Goal: Transaction & Acquisition: Purchase product/service

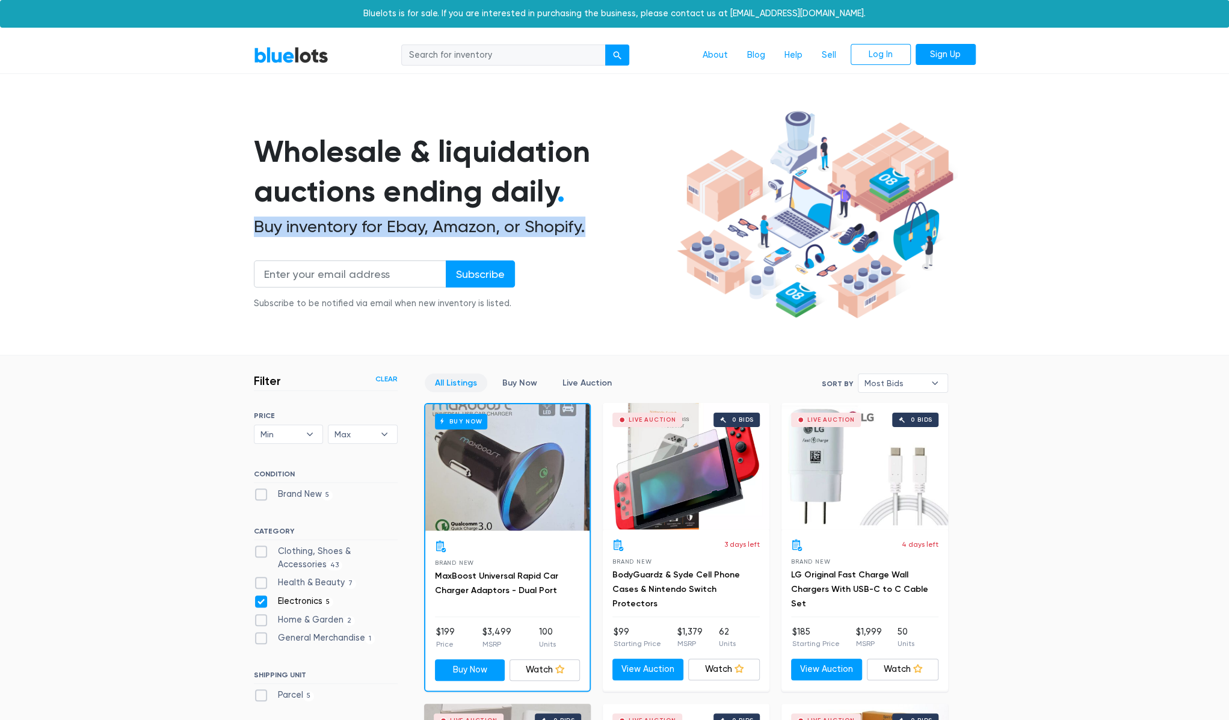
drag, startPoint x: 256, startPoint y: 227, endPoint x: 590, endPoint y: 225, distance: 333.8
click at [590, 225] on h2 "Buy inventory for Ebay, Amazon, or Shopify." at bounding box center [463, 226] width 419 height 20
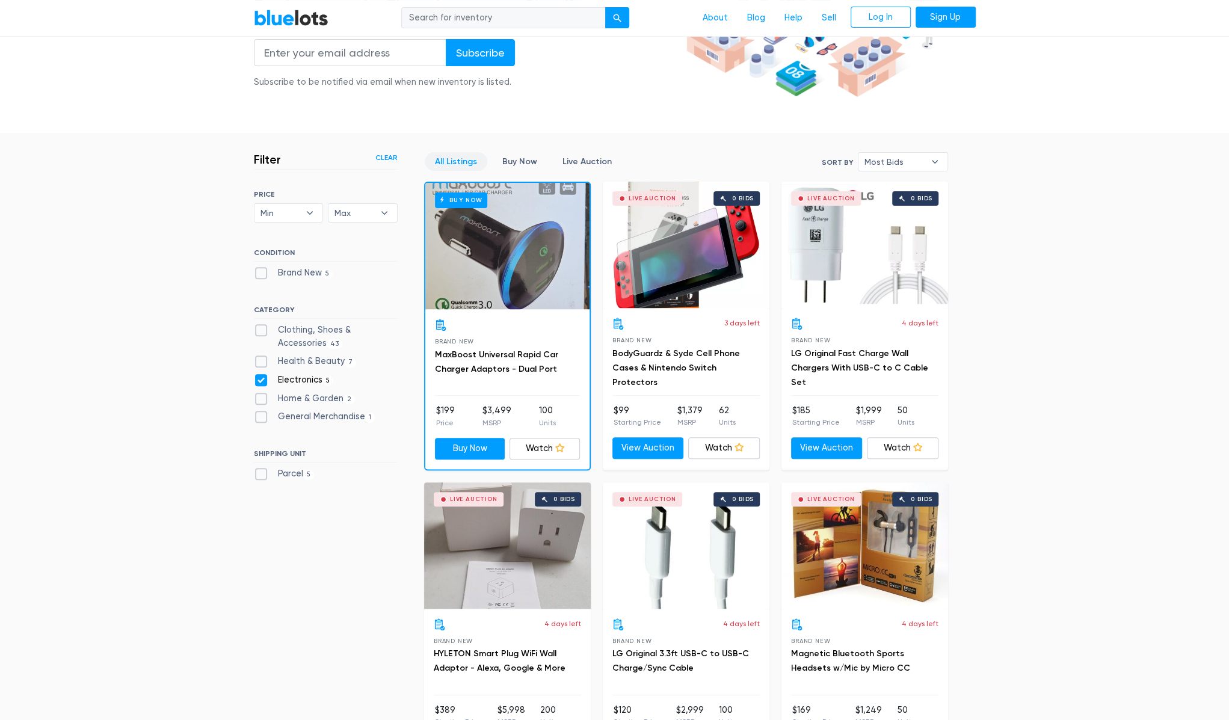
scroll to position [241, 0]
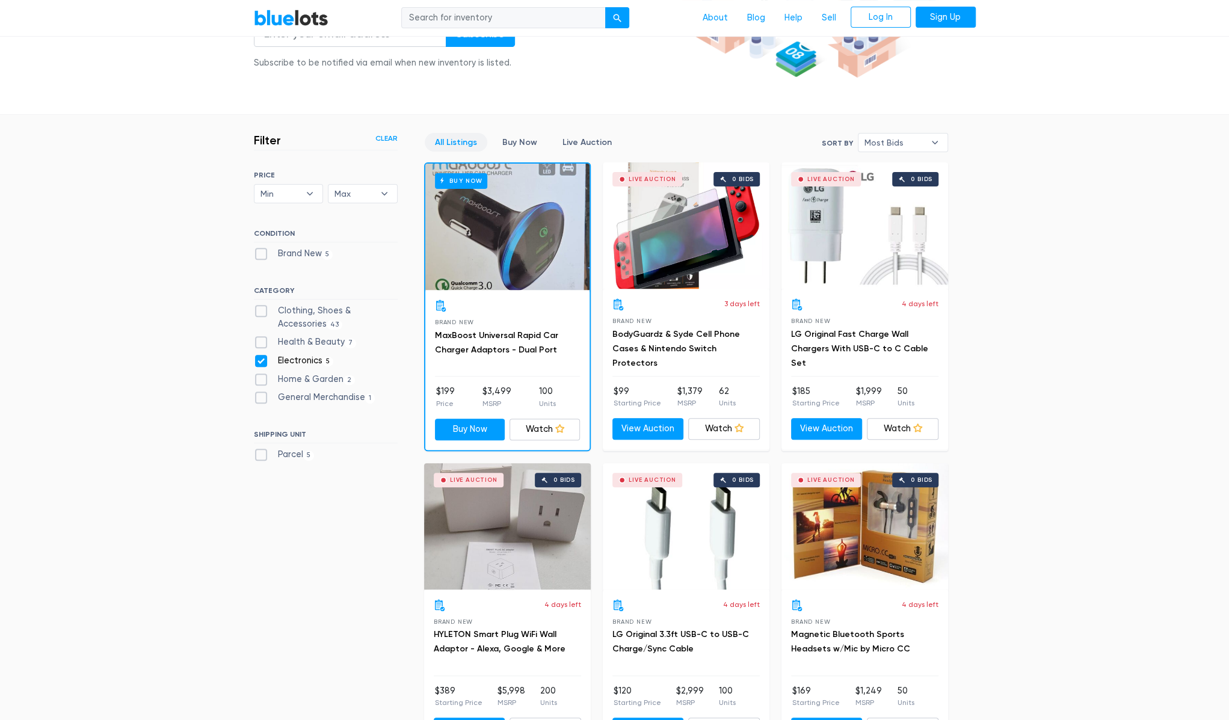
click at [687, 241] on div "Live Auction 0 bids" at bounding box center [686, 225] width 167 height 126
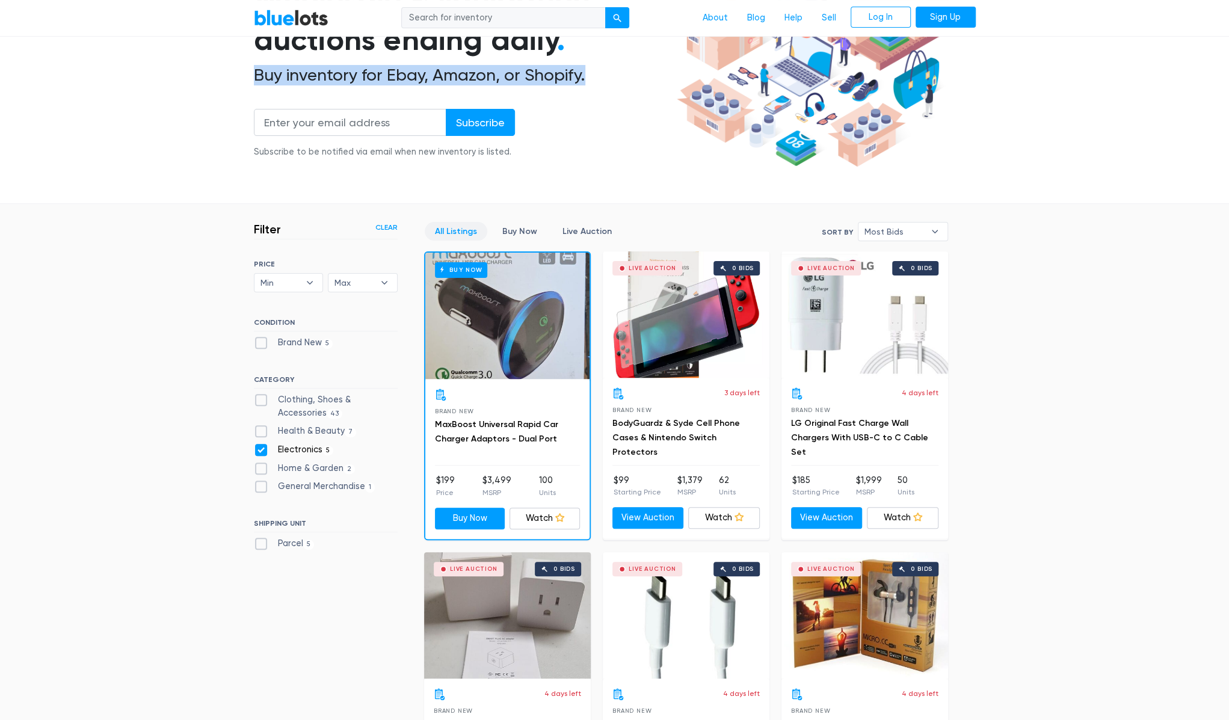
scroll to position [108, 0]
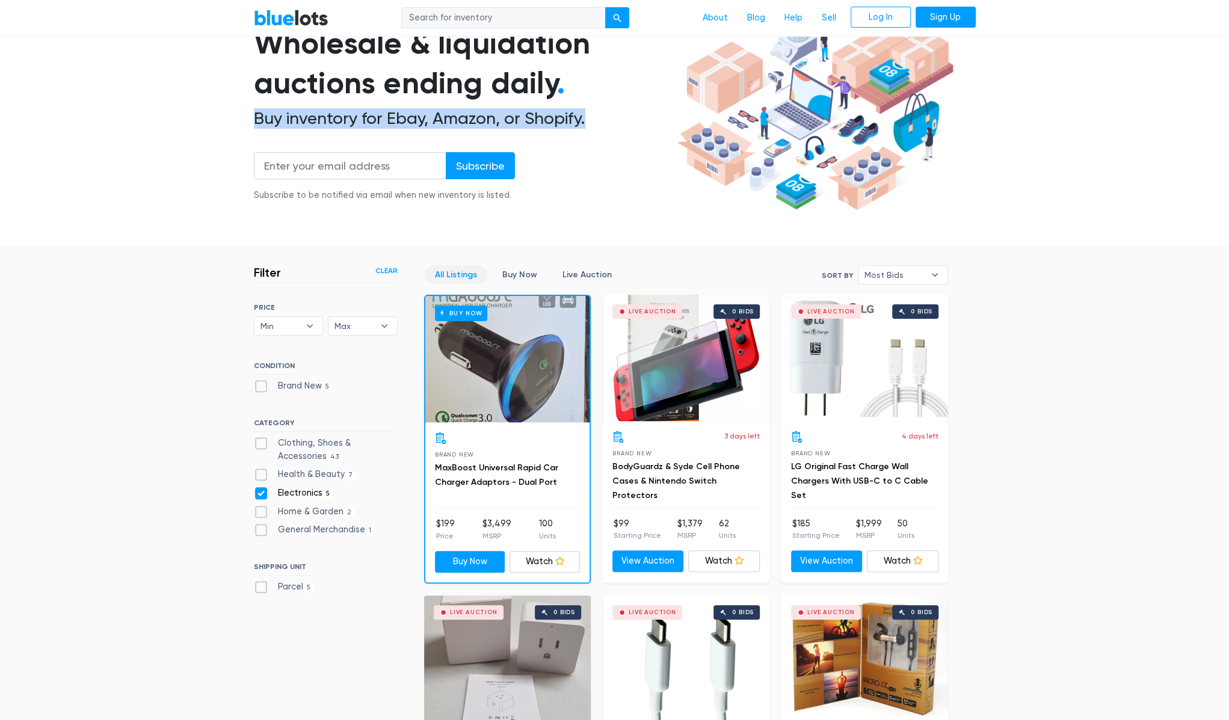
click at [255, 470] on label "Health & Beauty 7" at bounding box center [305, 474] width 103 height 13
click at [255, 470] on Beauty"] "Health & Beauty 7" at bounding box center [258, 472] width 8 height 8
checkbox Beauty"] "true"
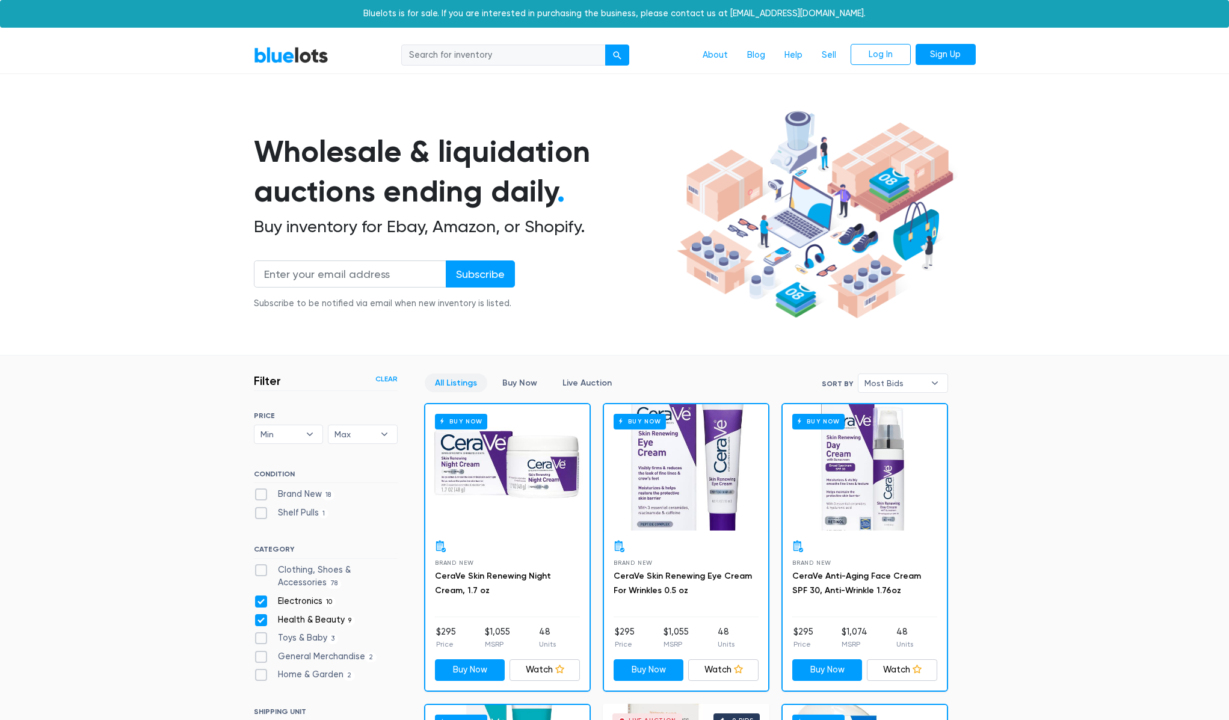
scroll to position [324, 0]
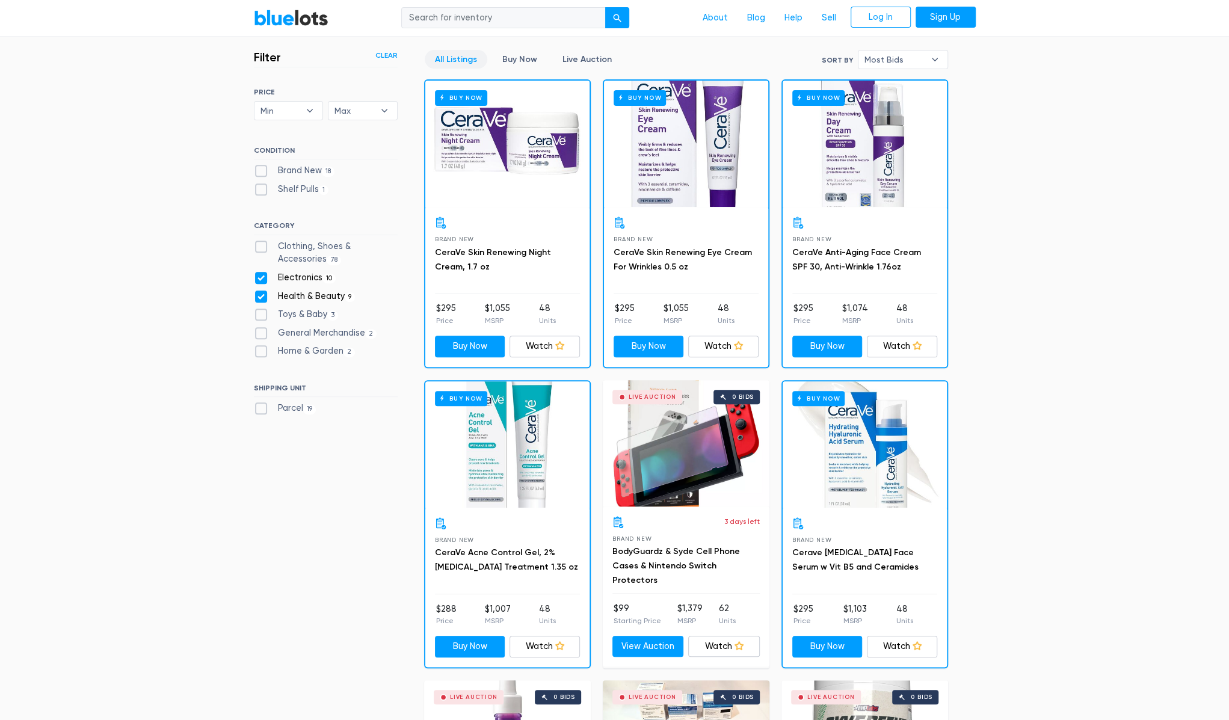
click at [900, 211] on div "Brand New CeraVe Anti-Aging Face Cream SPF 30, Anti-Wrinkle 1.76oz $295 Price $…" at bounding box center [864, 286] width 164 height 159
click at [828, 174] on div "Buy Now" at bounding box center [864, 144] width 164 height 126
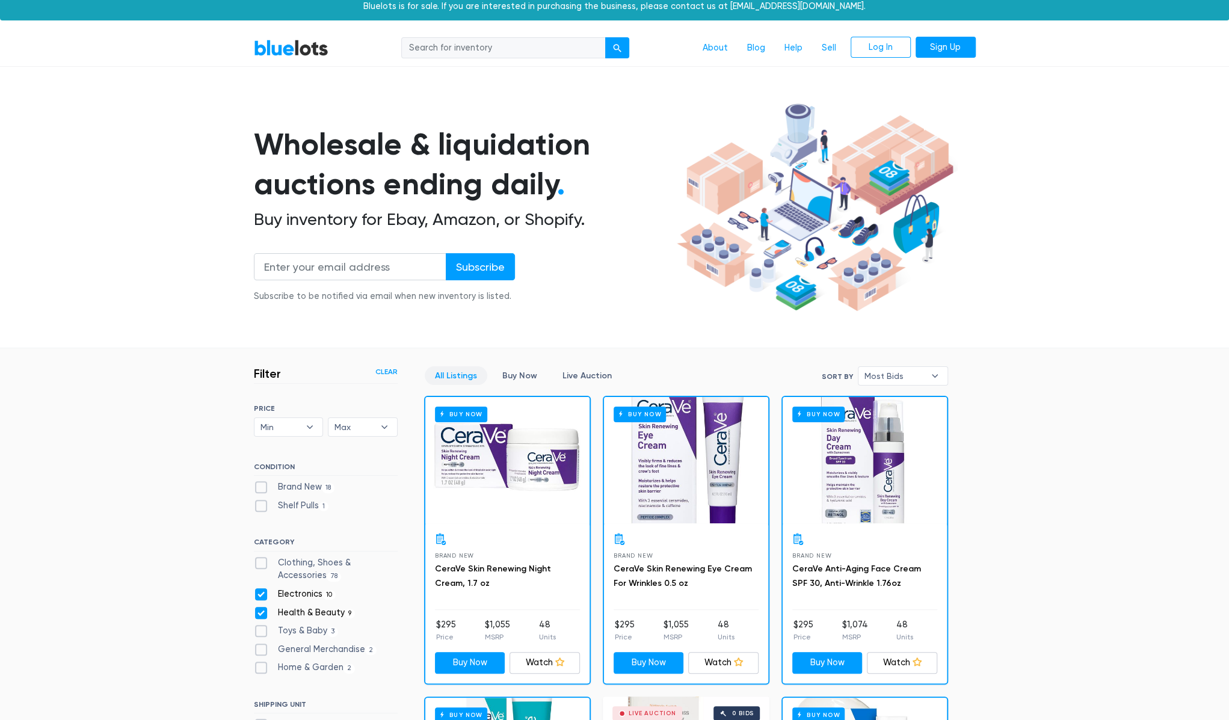
scroll to position [0, 0]
